Goal: Complete application form

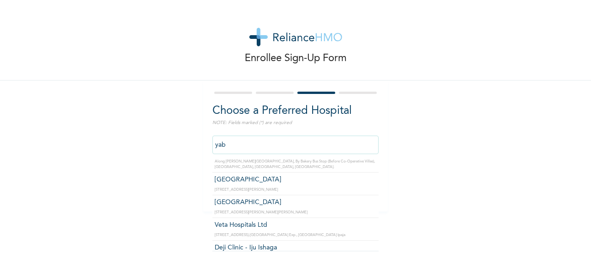
scroll to position [26, 0]
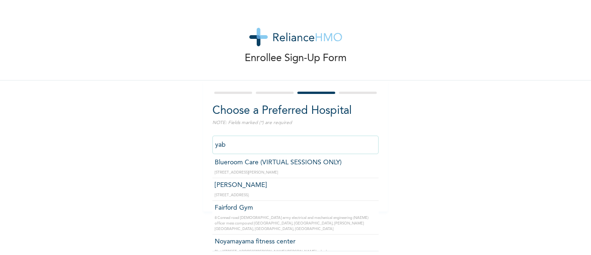
type input "yaba"
click input "Next" at bounding box center [362, 187] width 24 height 19
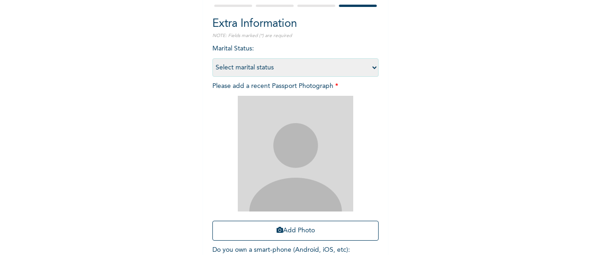
scroll to position [151, 0]
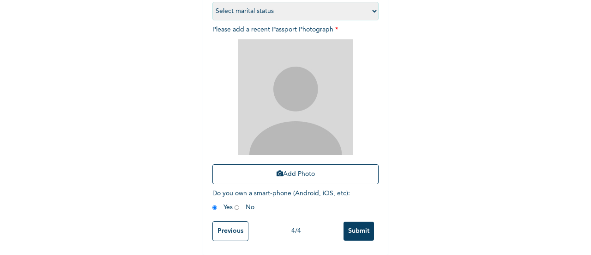
click at [233, 221] on input "Previous" at bounding box center [231, 231] width 36 height 20
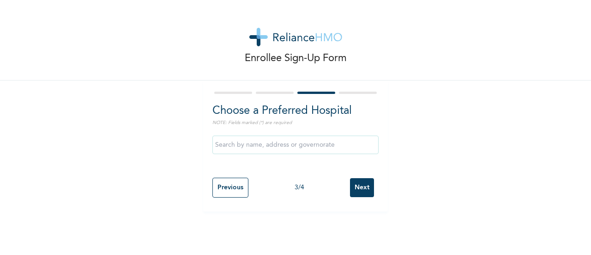
scroll to position [0, 0]
click at [263, 146] on input "text" at bounding box center [296, 144] width 166 height 18
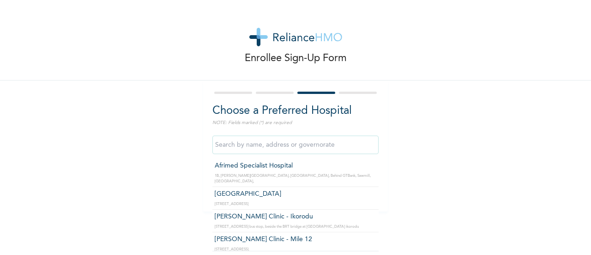
click at [295, 153] on input "text" at bounding box center [296, 144] width 166 height 18
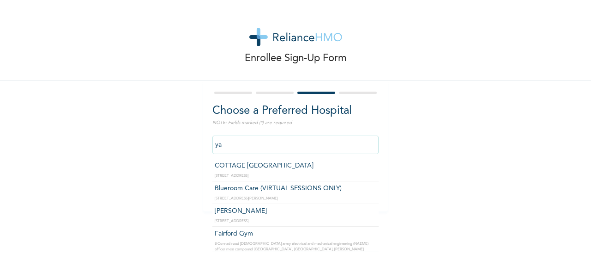
type input "y"
type input "a"
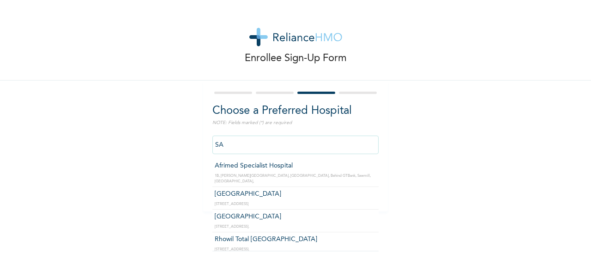
type input "S"
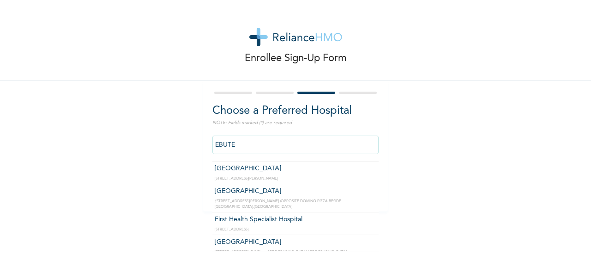
scroll to position [76, 0]
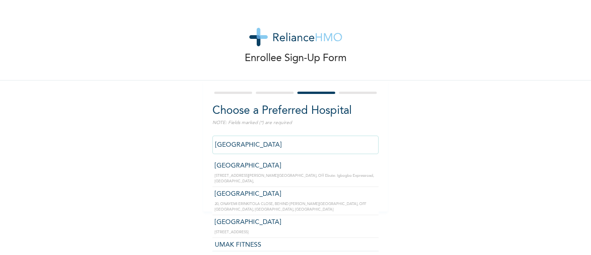
click at [308, 144] on input "[GEOGRAPHIC_DATA]" at bounding box center [296, 144] width 166 height 18
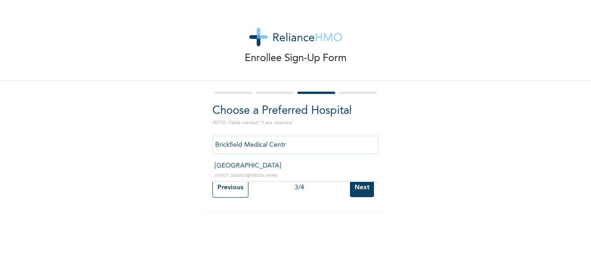
scroll to position [0, 0]
type input "B"
click at [411, 135] on div "Enrollee Sign-Up Form Choose a Preferred Hospital NOTE: Fields marked (*) are r…" at bounding box center [295, 105] width 591 height 211
